Goal: Information Seeking & Learning: Learn about a topic

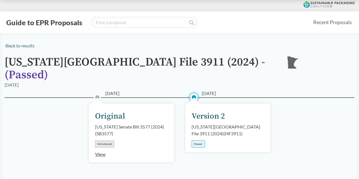
click at [198, 140] on div "Passed" at bounding box center [197, 143] width 13 height 7
click at [212, 123] on div "[US_STATE][GEOGRAPHIC_DATA] File 3911 (2024) ( HF3911 )" at bounding box center [227, 130] width 73 height 14
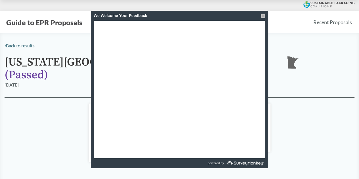
click at [264, 14] on div at bounding box center [263, 16] width 5 height 5
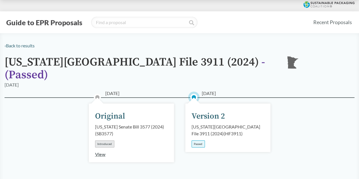
click at [208, 111] on div "Version 2" at bounding box center [207, 116] width 33 height 12
click at [199, 140] on div "Passed" at bounding box center [197, 143] width 13 height 7
click at [200, 140] on div "Passed" at bounding box center [197, 143] width 13 height 7
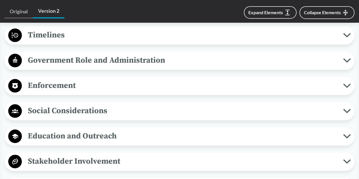
scroll to position [382, 0]
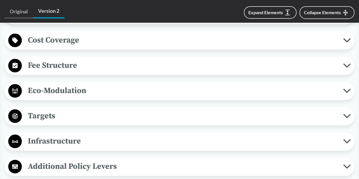
click at [79, 84] on span "Eco-Modulation" at bounding box center [182, 90] width 321 height 13
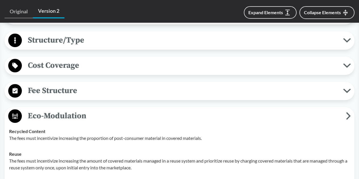
scroll to position [357, 0]
click at [74, 34] on span "Structure/Type" at bounding box center [182, 40] width 321 height 13
